Goal: Check status: Check status

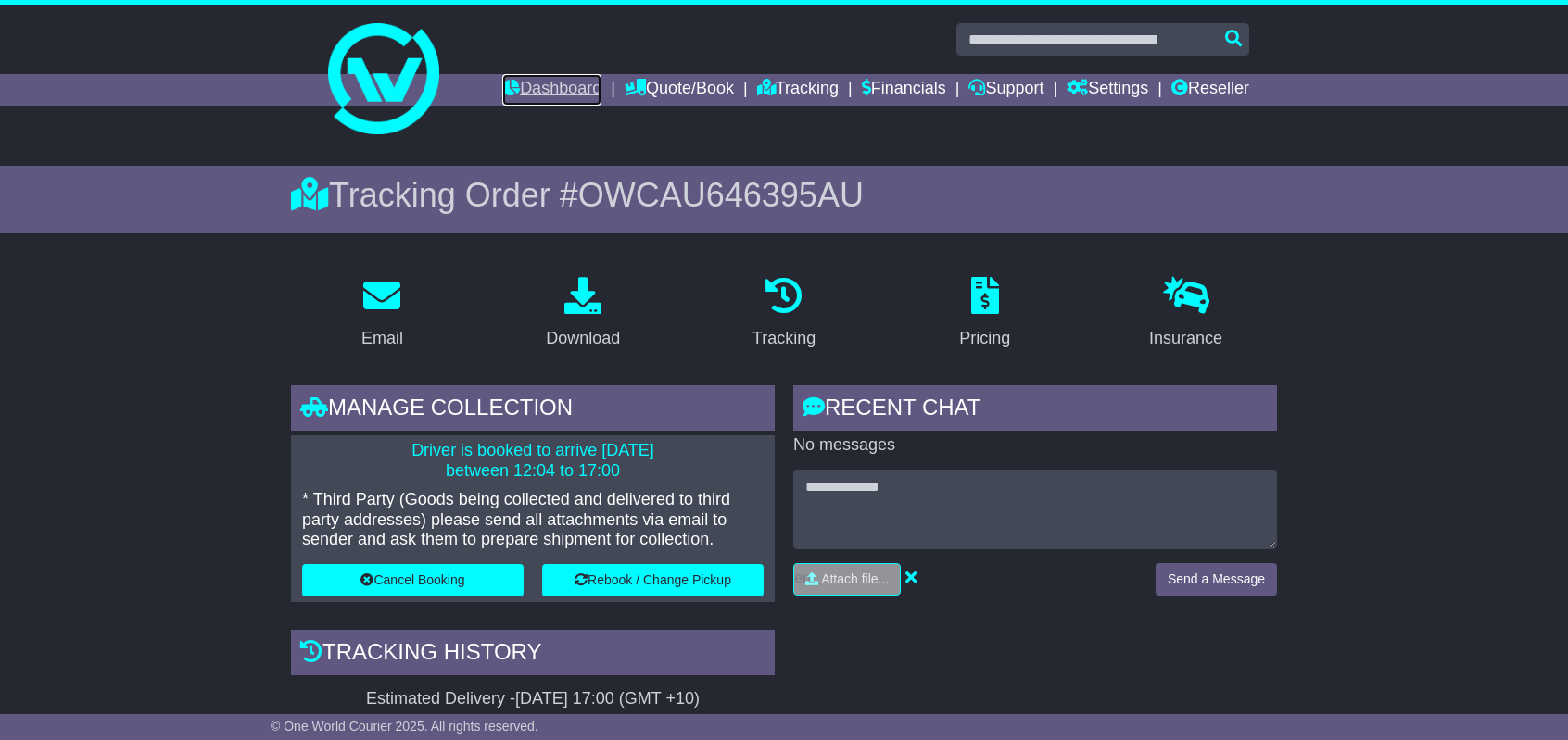
click at [538, 87] on link "Dashboard" at bounding box center [553, 90] width 100 height 31
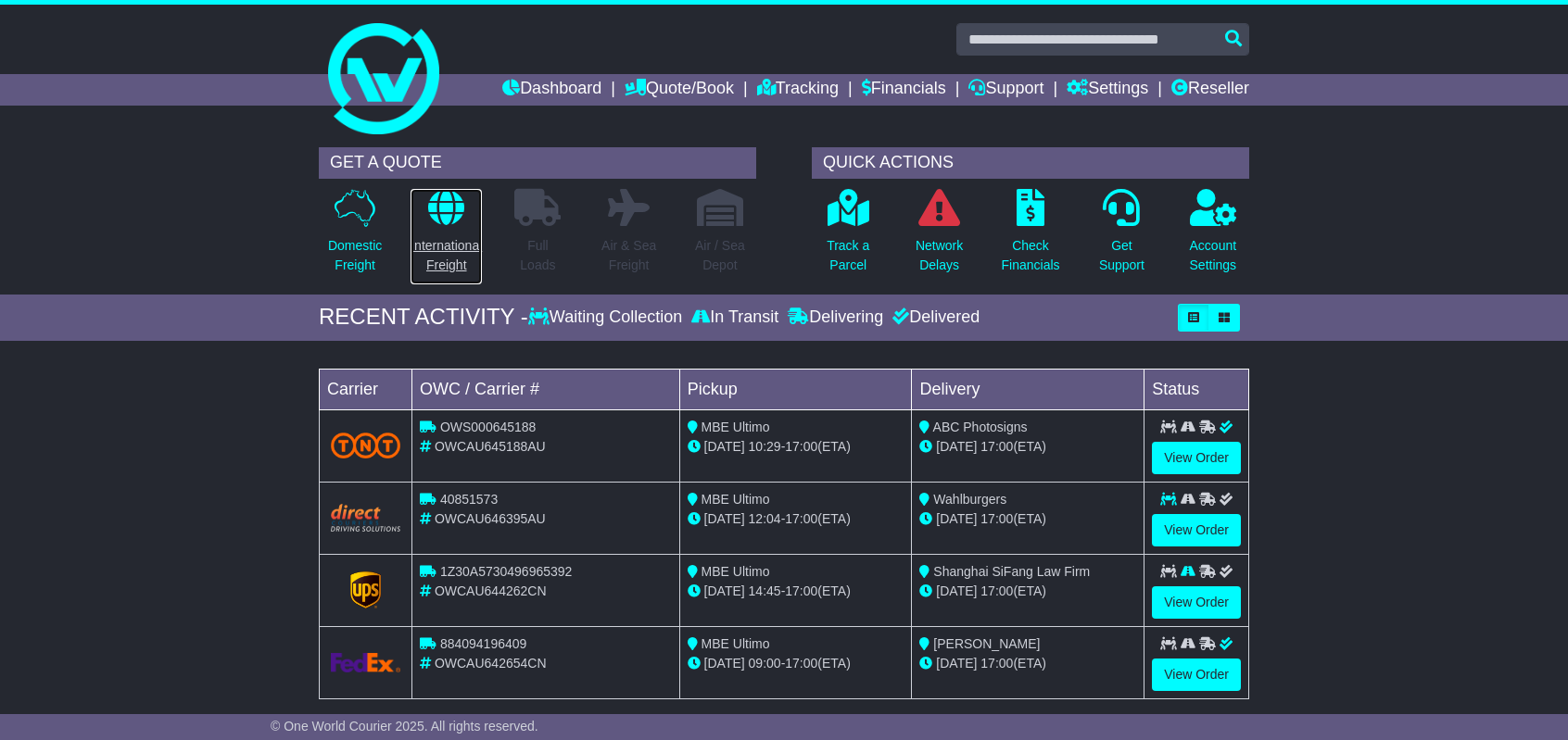
click at [441, 247] on p "International Freight" at bounding box center [446, 256] width 71 height 39
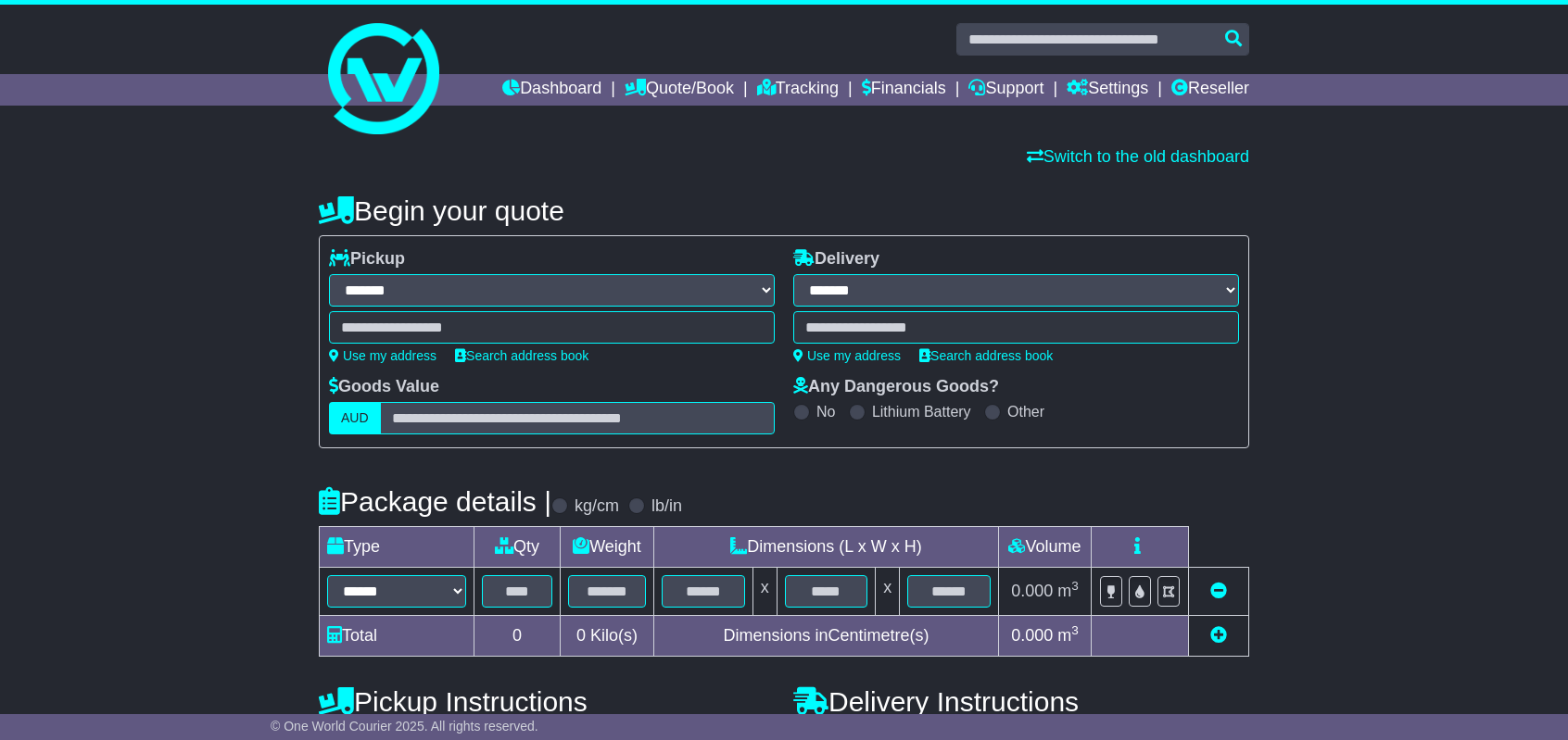
select select "**"
click at [789, 86] on link "Tracking" at bounding box center [799, 90] width 82 height 31
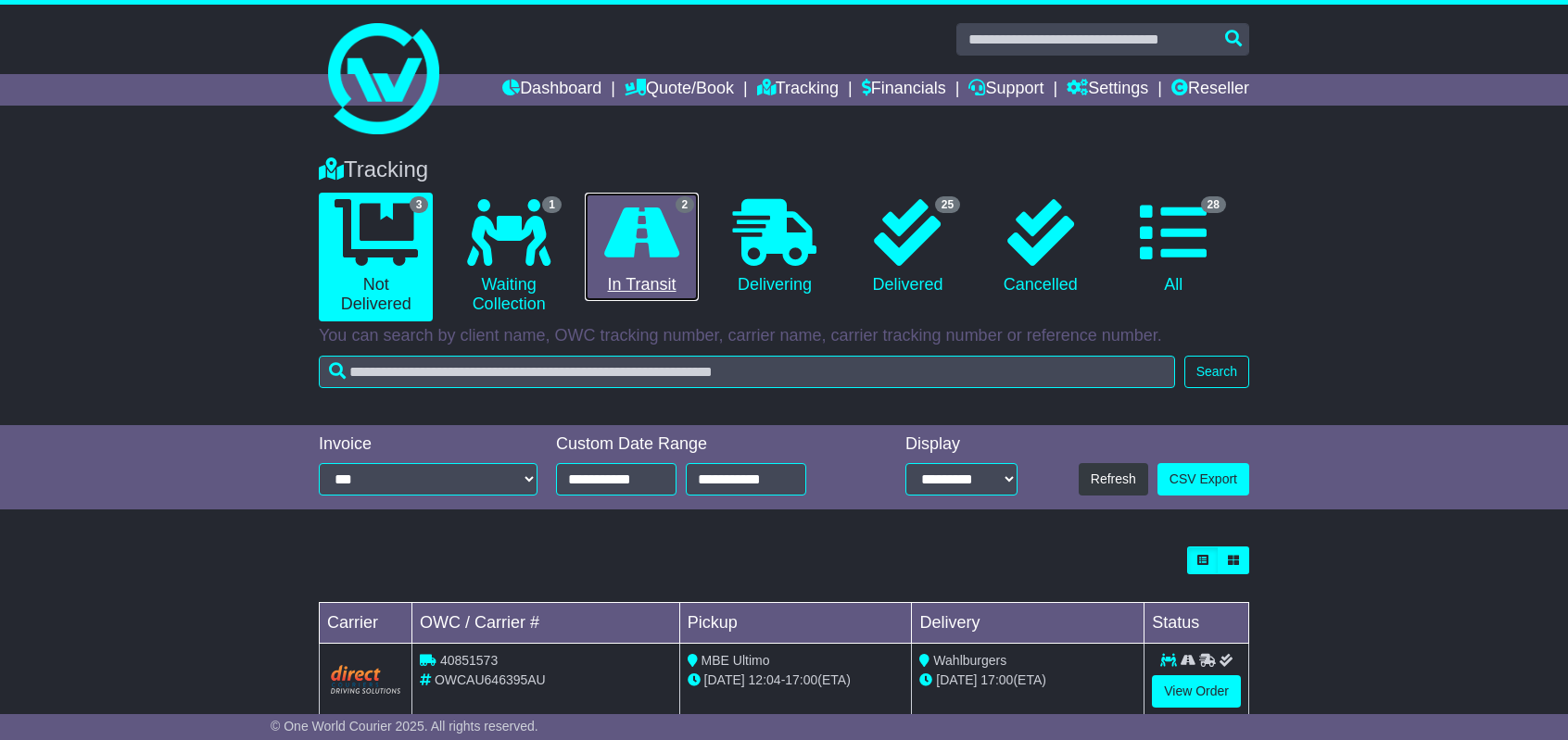
click at [642, 247] on icon at bounding box center [641, 232] width 75 height 66
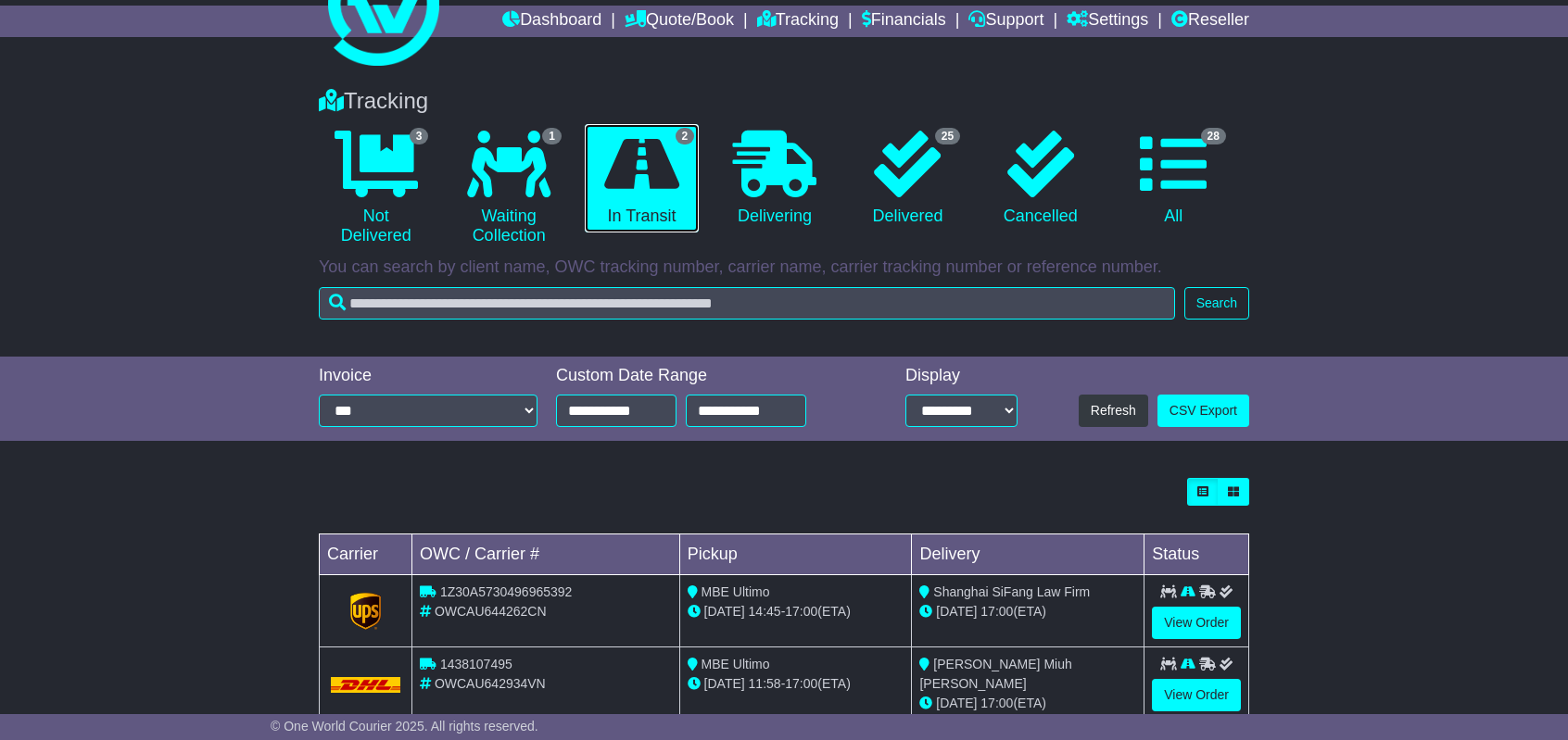
scroll to position [112, 0]
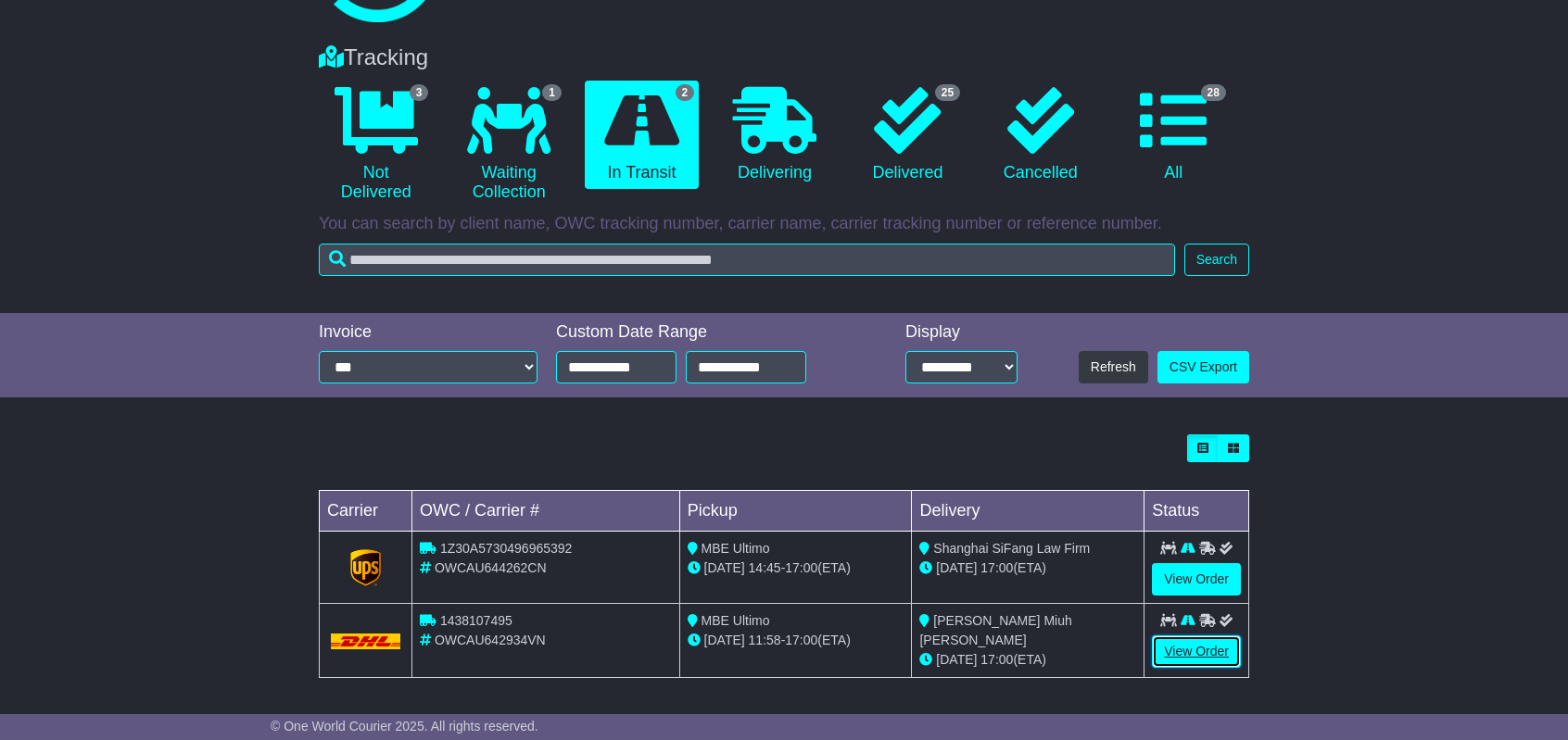
click at [1189, 651] on link "View Order" at bounding box center [1196, 651] width 89 height 32
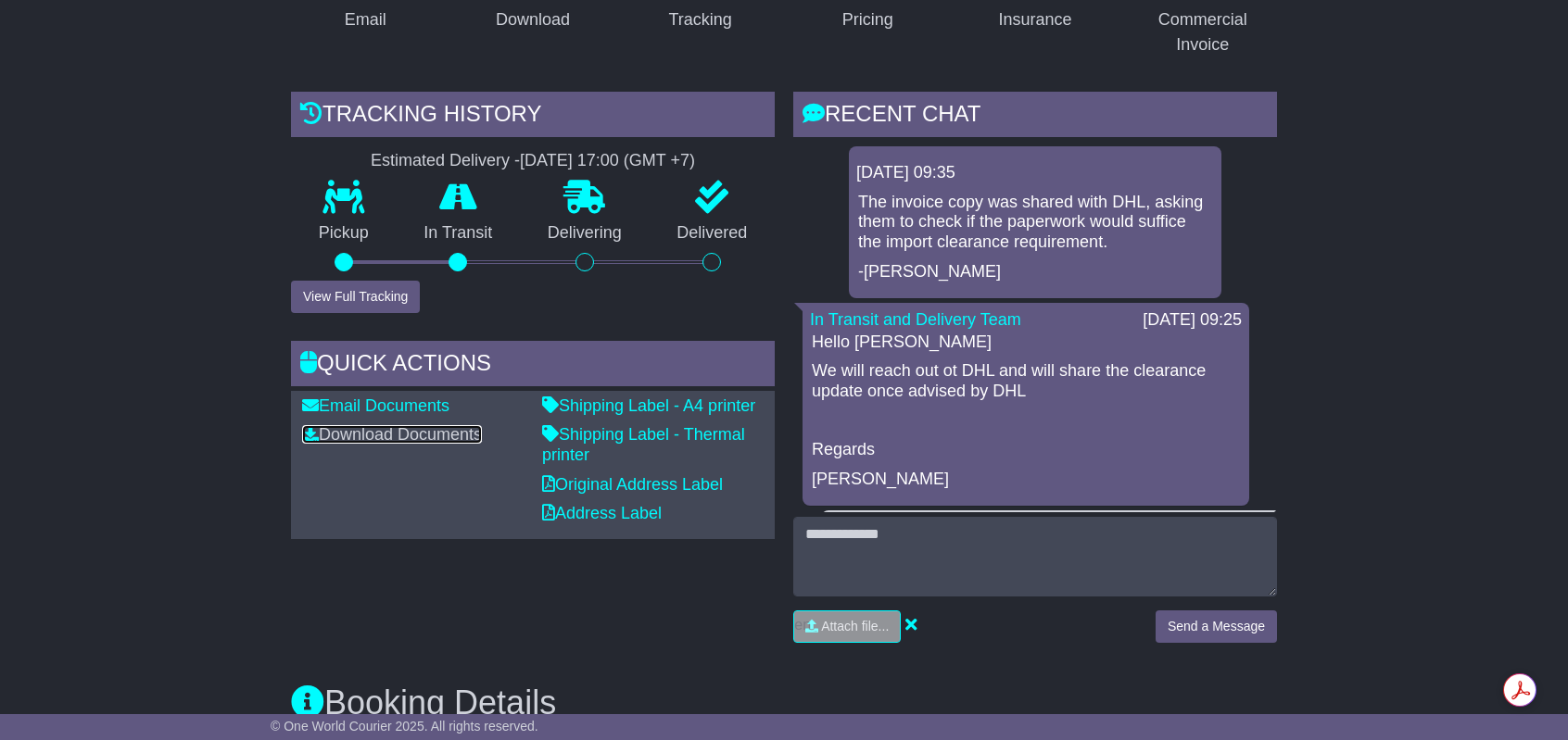
click at [366, 436] on link "Download Documents" at bounding box center [392, 434] width 180 height 19
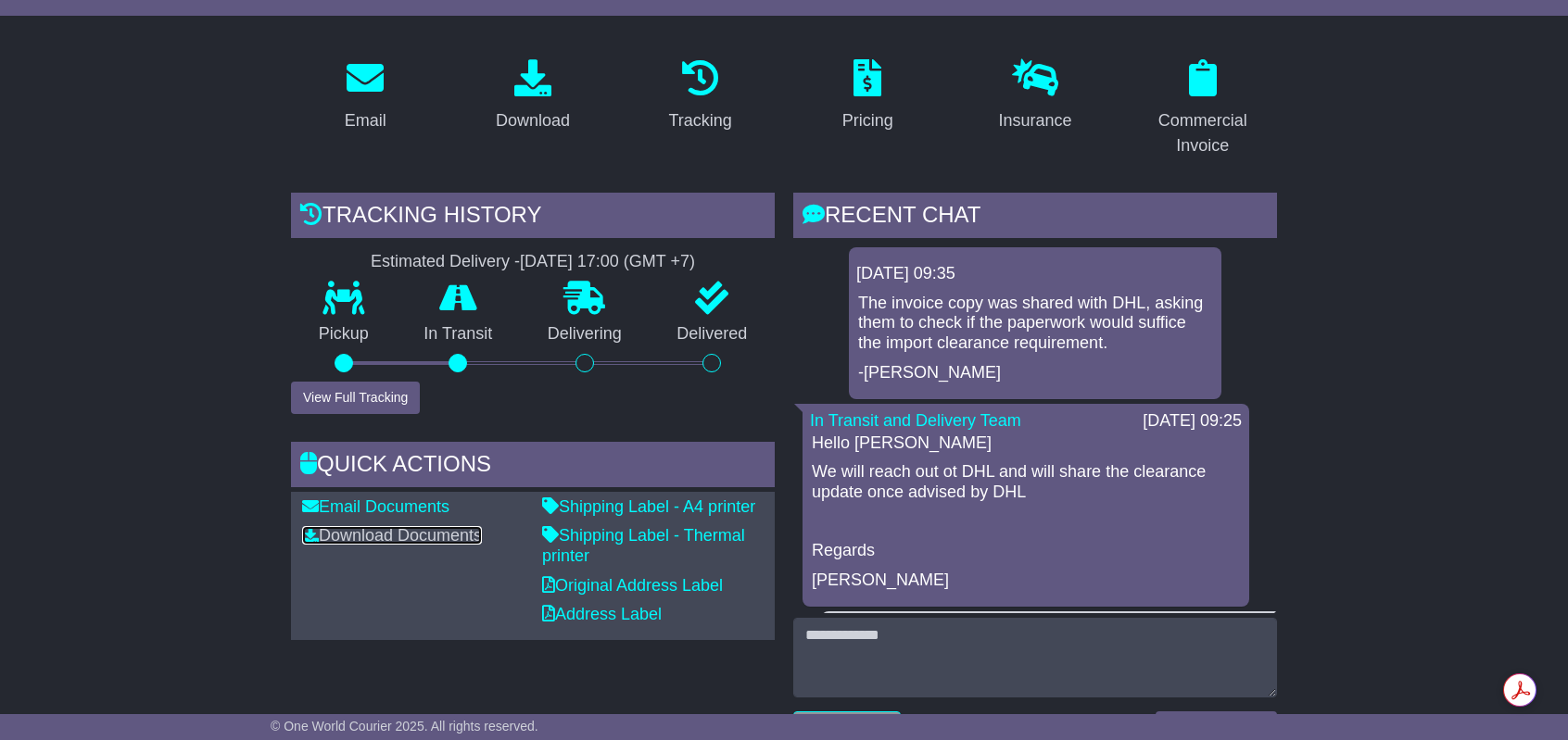
scroll to position [100, 0]
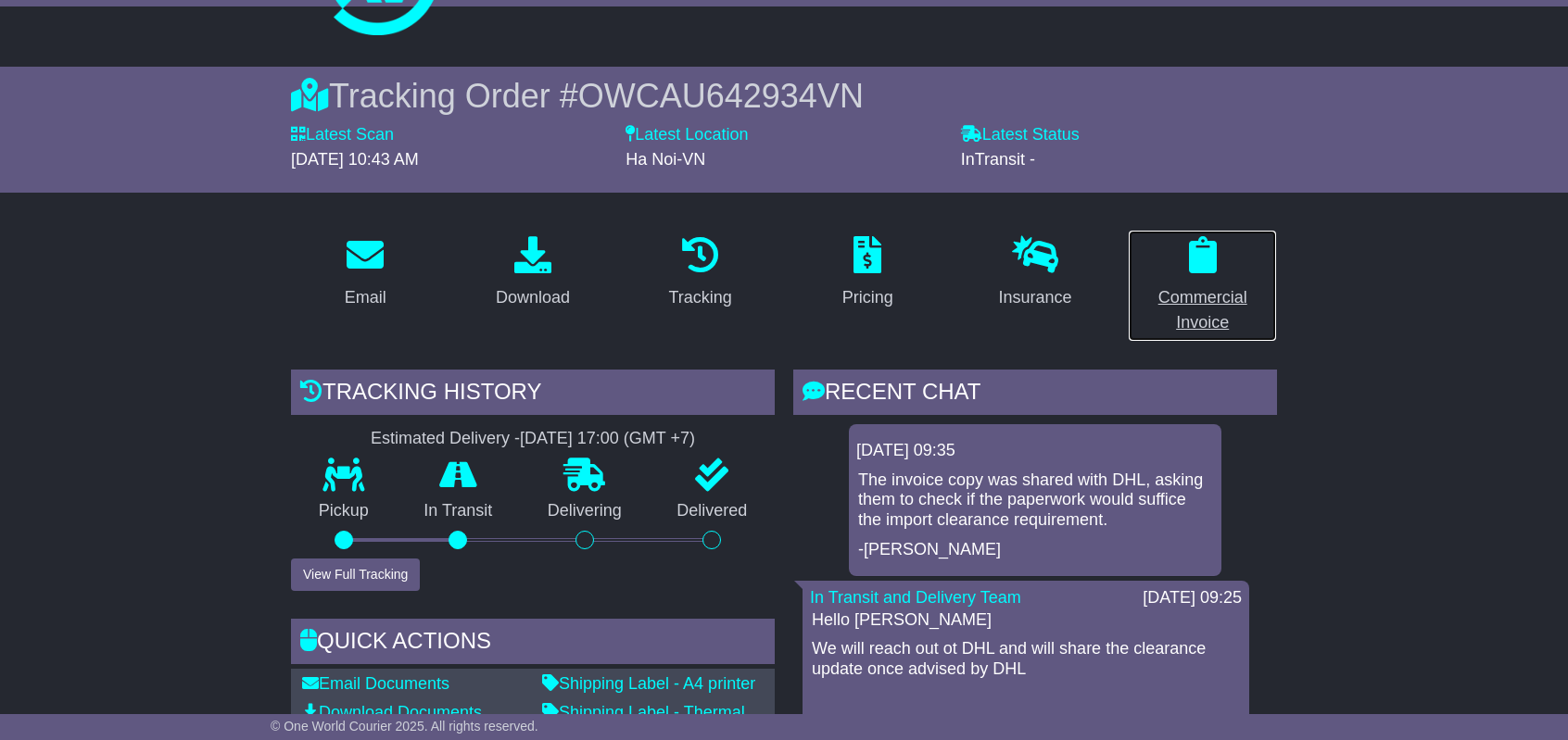
click at [1207, 302] on div "Commercial Invoice" at bounding box center [1203, 309] width 125 height 50
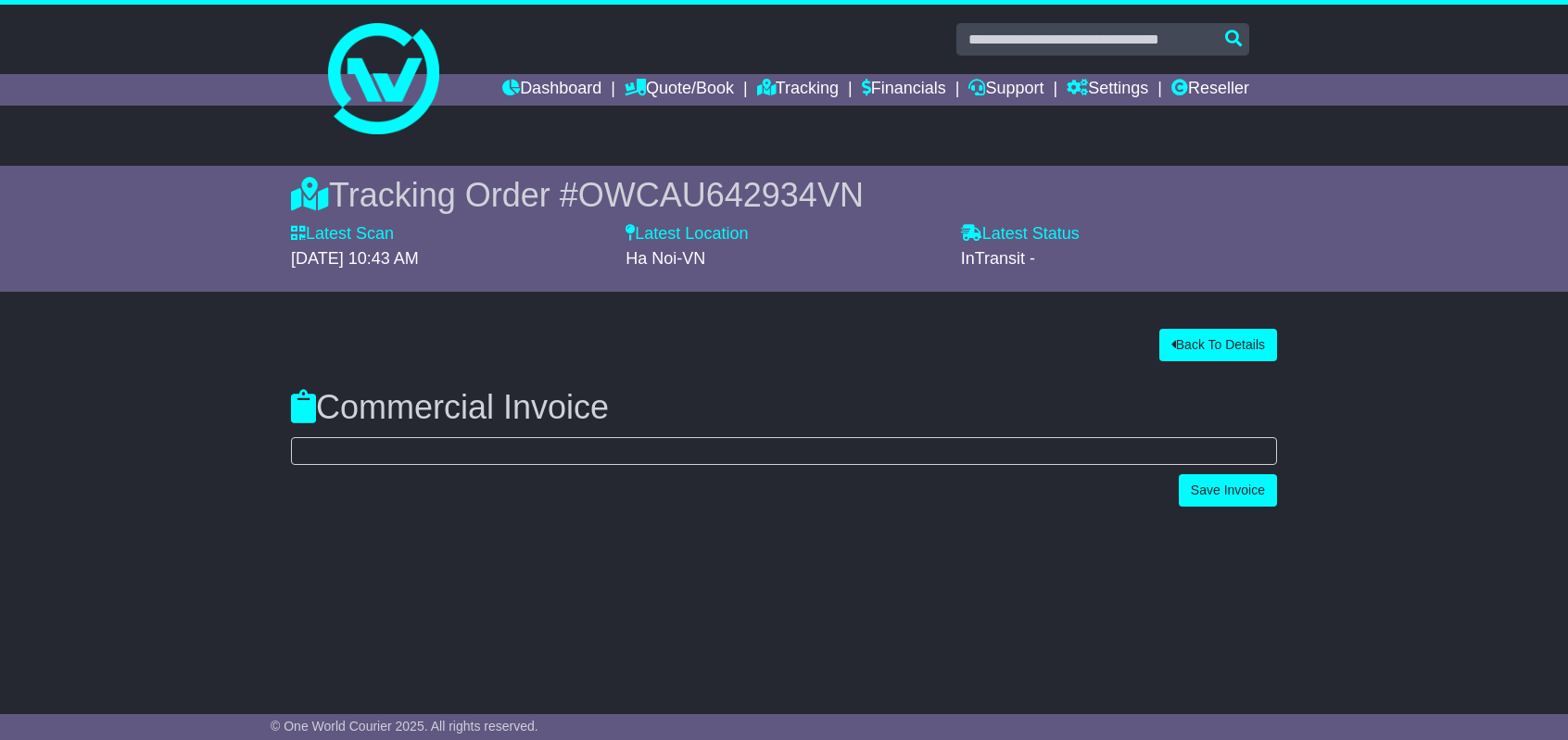
scroll to position [0, 0]
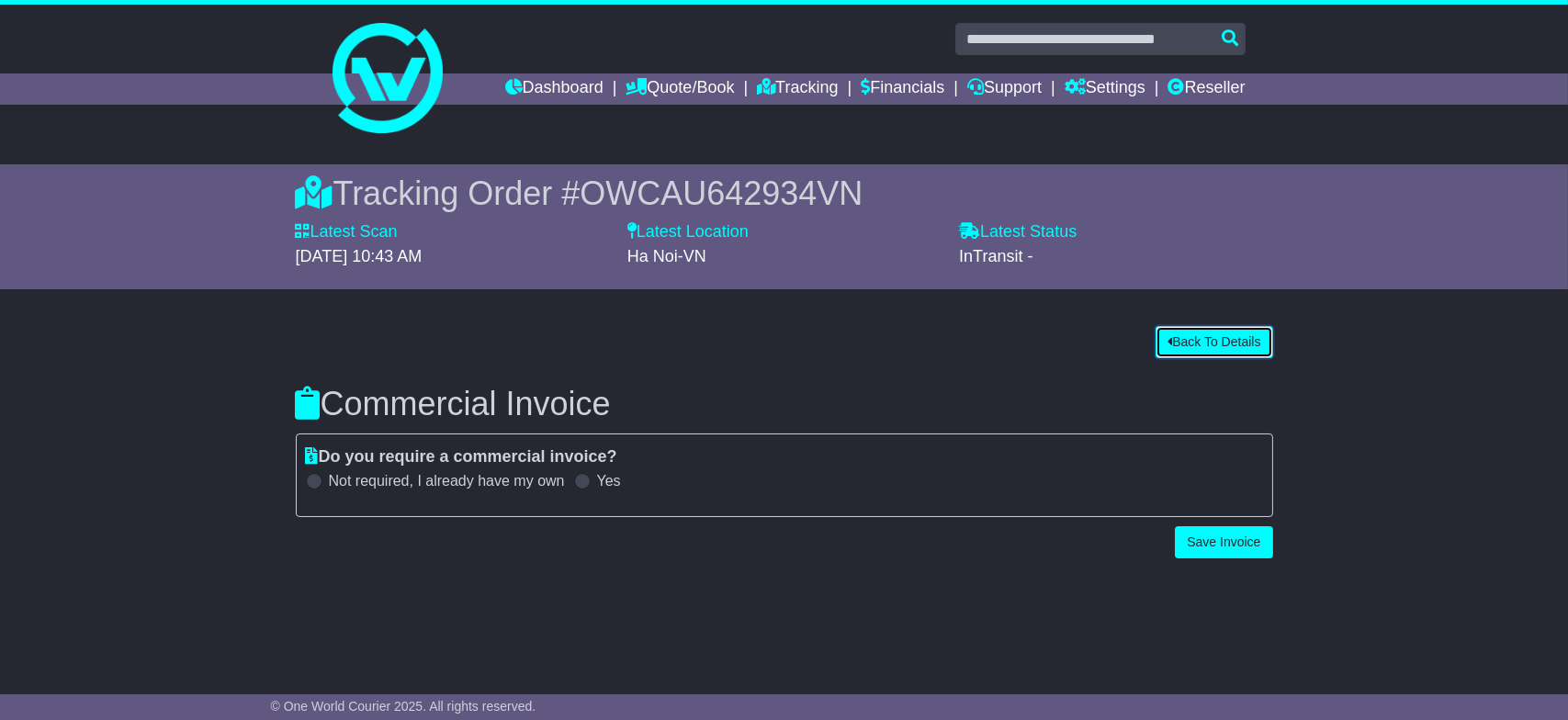
click at [1189, 338] on button "Back To Details" at bounding box center [1214, 342] width 117 height 32
